Goal: Transaction & Acquisition: Obtain resource

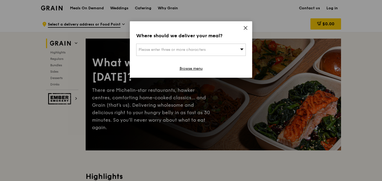
click at [233, 48] on div "Please enter three or more characters" at bounding box center [191, 50] width 110 height 12
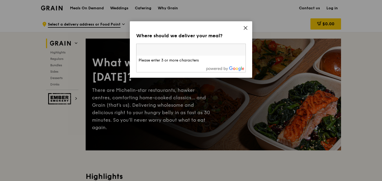
click at [246, 23] on div "Where should we deliver your meal? Please enter three or more characters Please…" at bounding box center [191, 49] width 122 height 56
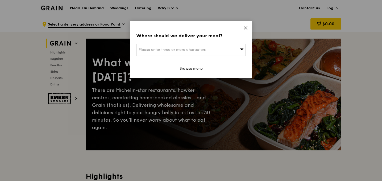
click at [247, 27] on icon at bounding box center [245, 28] width 5 height 5
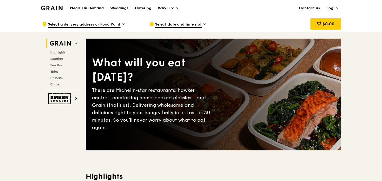
click at [142, 7] on div "Catering" at bounding box center [143, 8] width 16 height 16
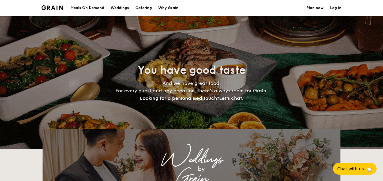
select select
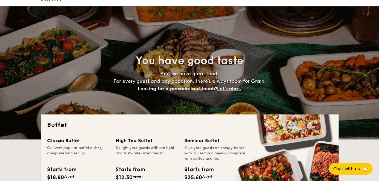
scroll to position [76, 0]
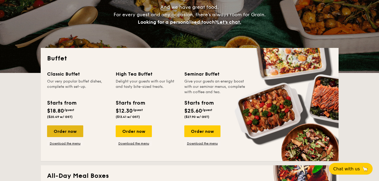
click at [72, 132] on div "Order now" at bounding box center [65, 131] width 36 height 12
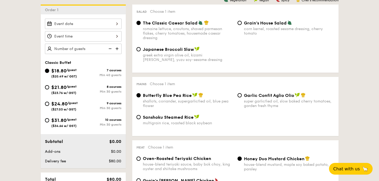
scroll to position [145, 0]
click at [117, 121] on div "10 courses" at bounding box center [102, 120] width 38 height 4
click at [49, 121] on input "$31.80 /guest ($34.66 w/ GST) 10 courses Min 30 guests" at bounding box center [47, 120] width 4 height 4
radio input "true"
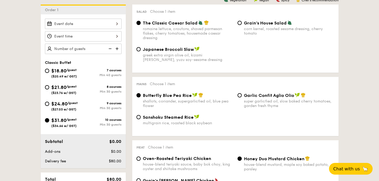
radio input "true"
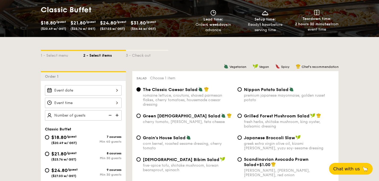
scroll to position [79, 0]
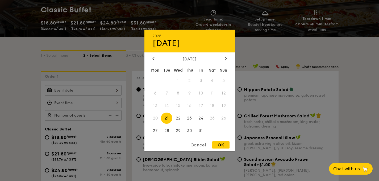
scroll to position [76, 0]
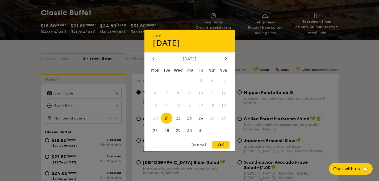
select select
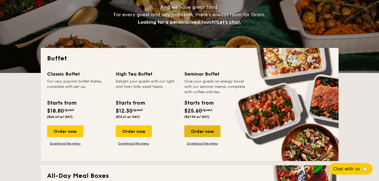
click at [198, 128] on div "Order now" at bounding box center [202, 131] width 36 height 12
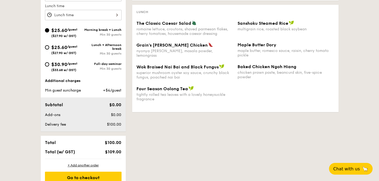
drag, startPoint x: 202, startPoint y: 121, endPoint x: 202, endPoint y: 118, distance: 3.5
select select
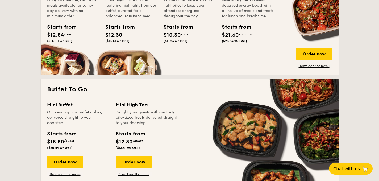
scroll to position [346, 0]
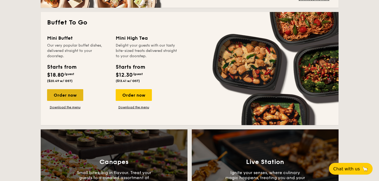
click at [69, 95] on div "Order now" at bounding box center [65, 95] width 36 height 12
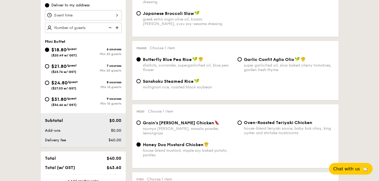
scroll to position [810, 0]
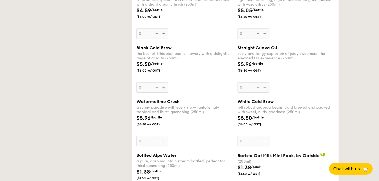
select select
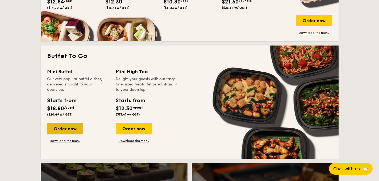
scroll to position [313, 0]
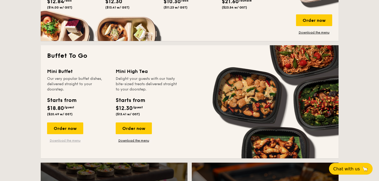
click at [66, 138] on link "Download the menu" at bounding box center [65, 140] width 36 height 4
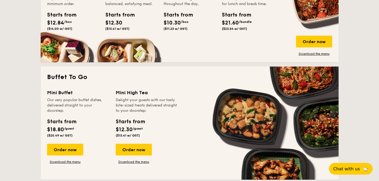
scroll to position [293, 0]
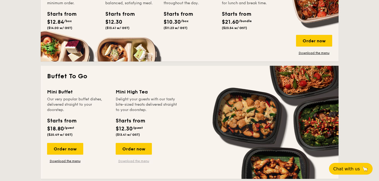
click at [127, 160] on link "Download the menu" at bounding box center [134, 161] width 36 height 4
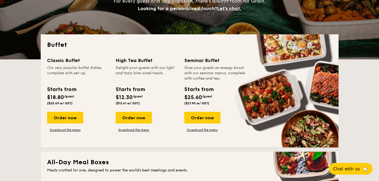
scroll to position [103, 0]
